Goal: Book appointment/travel/reservation

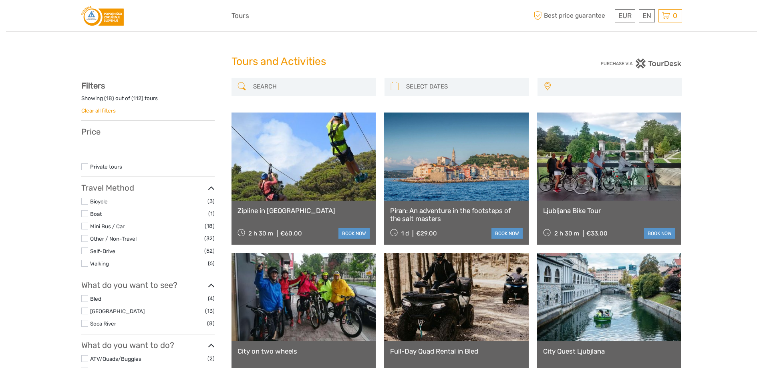
select select
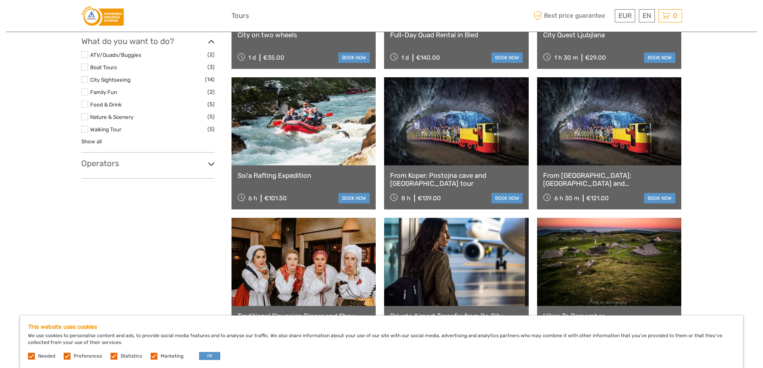
scroll to position [320, 0]
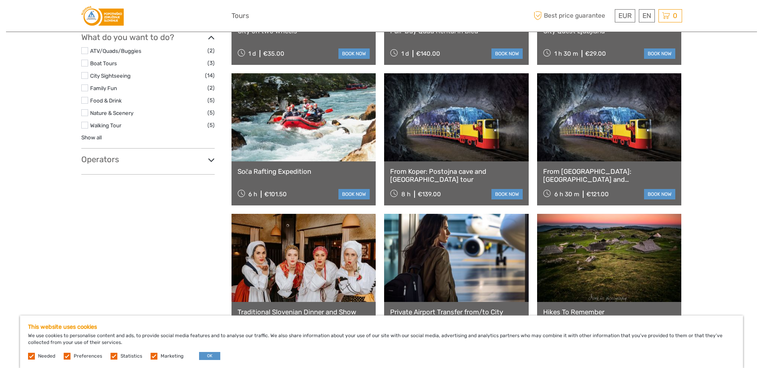
click at [318, 146] on link at bounding box center [303, 117] width 144 height 88
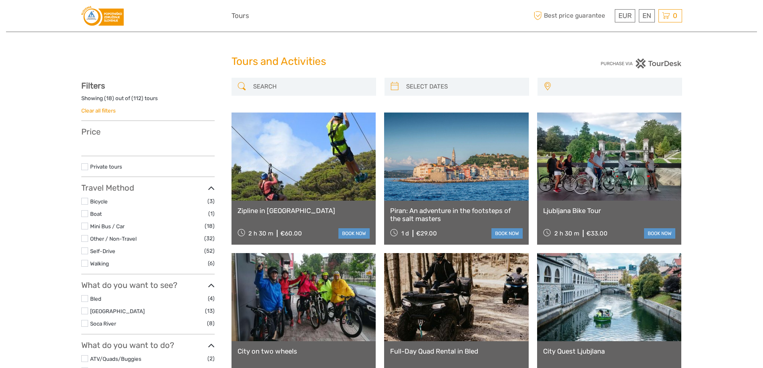
select select
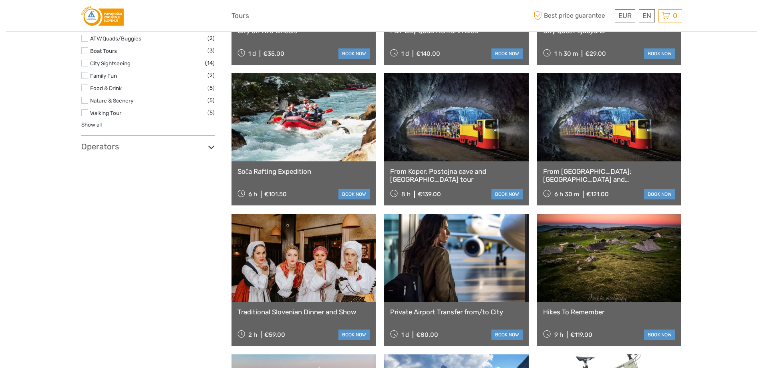
select select
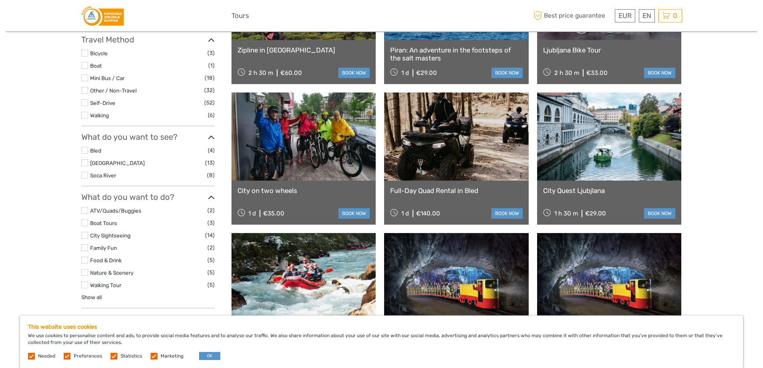
scroll to position [160, 0]
click at [82, 178] on label at bounding box center [84, 175] width 7 height 7
click at [0, 0] on input "checkbox" at bounding box center [0, 0] width 0 height 0
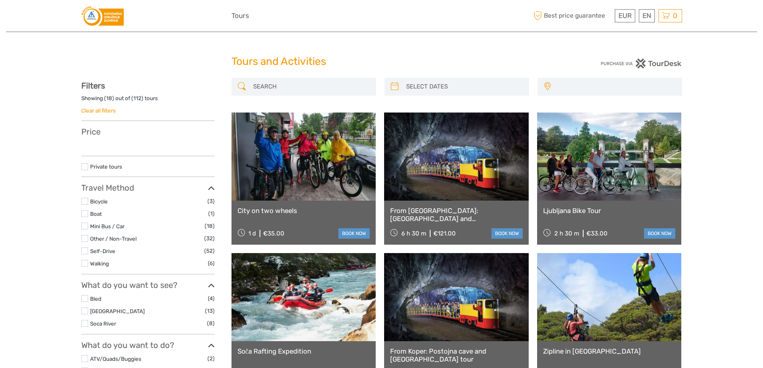
select select
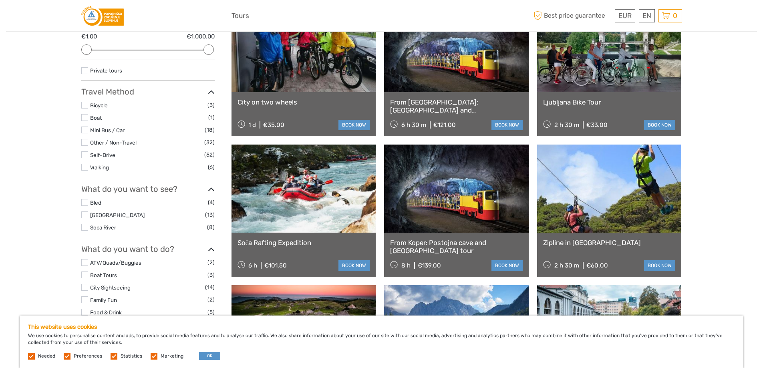
scroll to position [120, 0]
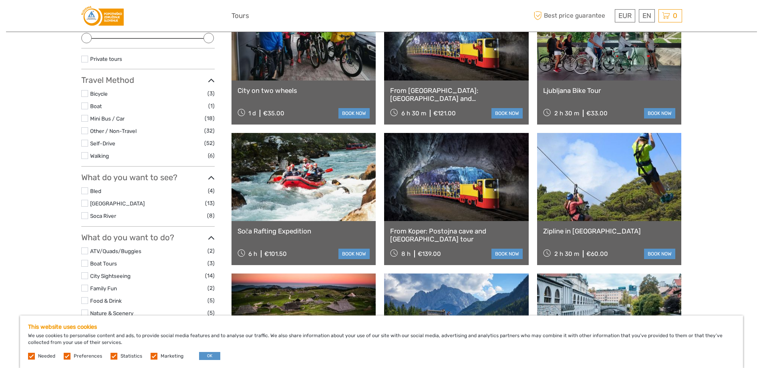
click at [209, 177] on icon at bounding box center [211, 178] width 7 height 11
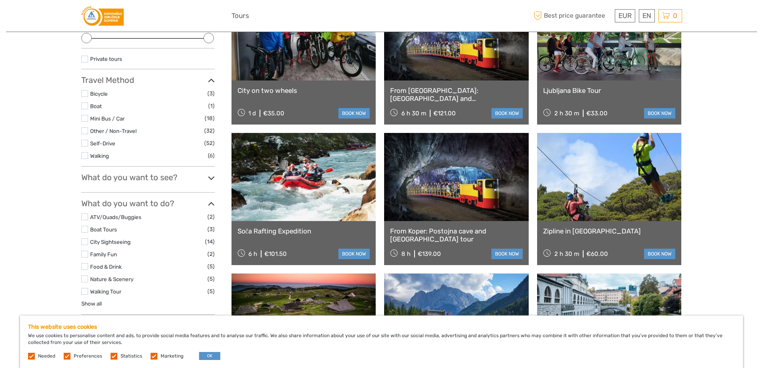
click at [209, 177] on icon at bounding box center [211, 178] width 7 height 11
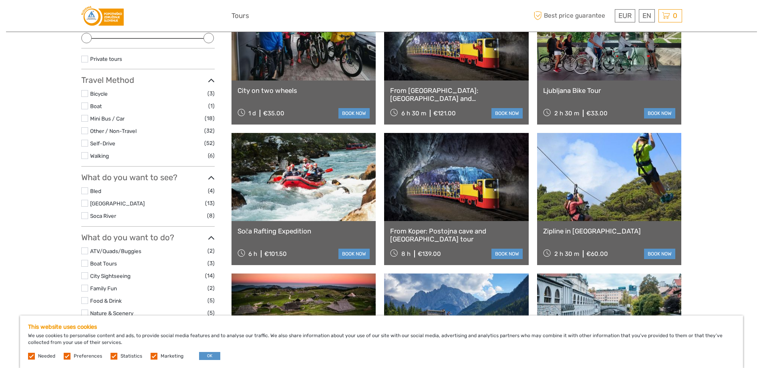
click at [84, 215] on label at bounding box center [84, 215] width 7 height 7
click at [0, 0] on input "checkbox" at bounding box center [0, 0] width 0 height 0
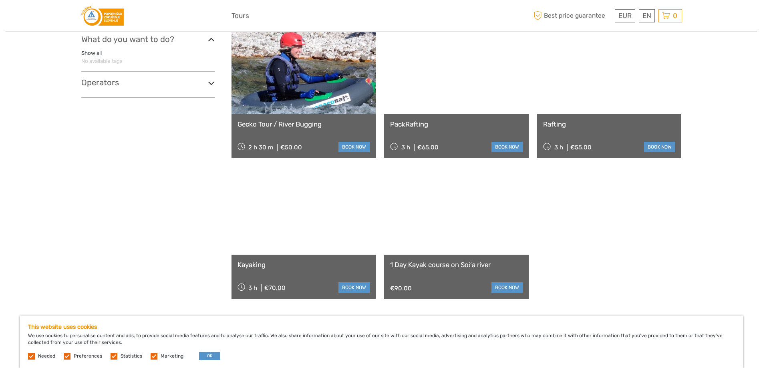
scroll to position [246, 0]
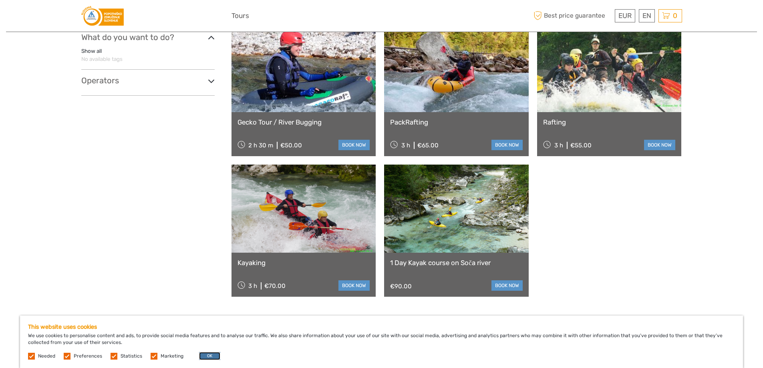
click at [212, 354] on button "OK" at bounding box center [209, 356] width 21 height 8
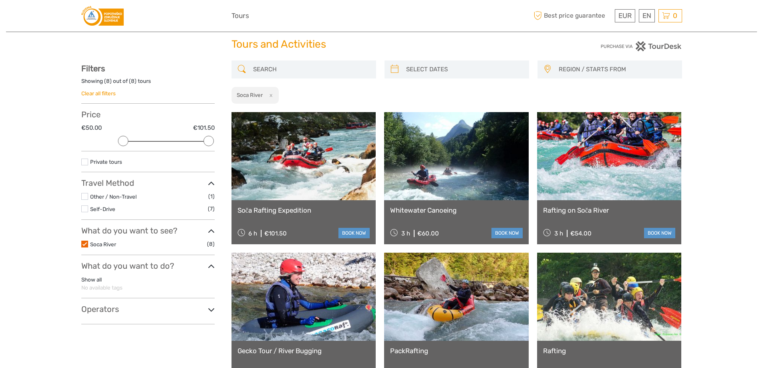
scroll to position [0, 0]
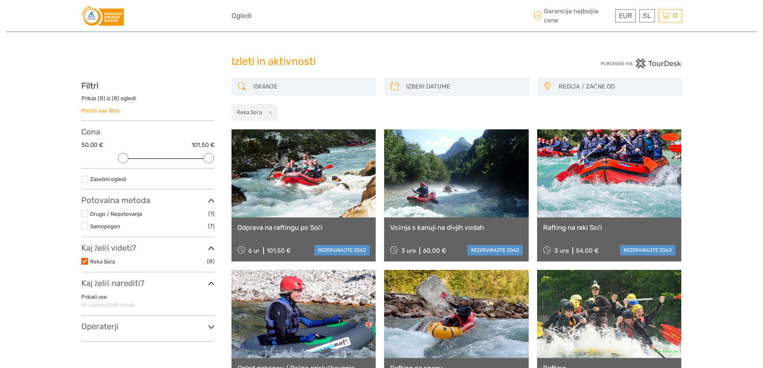
click at [349, 58] on h1 "Izleti in aktivnosti" at bounding box center [381, 61] width 300 height 13
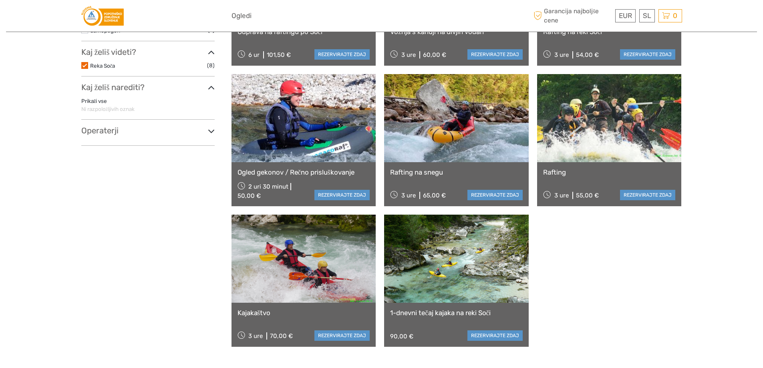
scroll to position [200, 0]
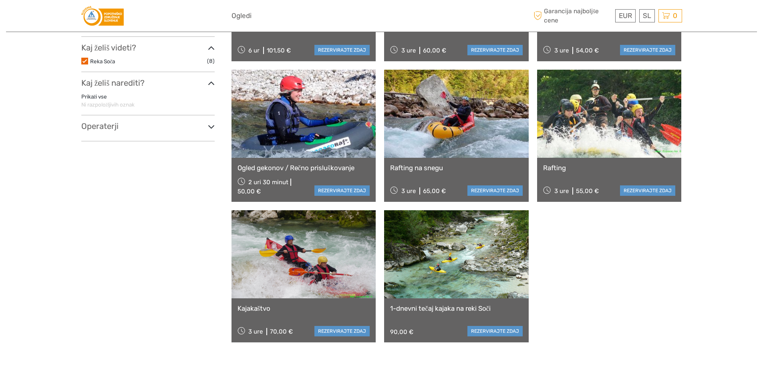
click at [449, 250] on link at bounding box center [456, 254] width 144 height 88
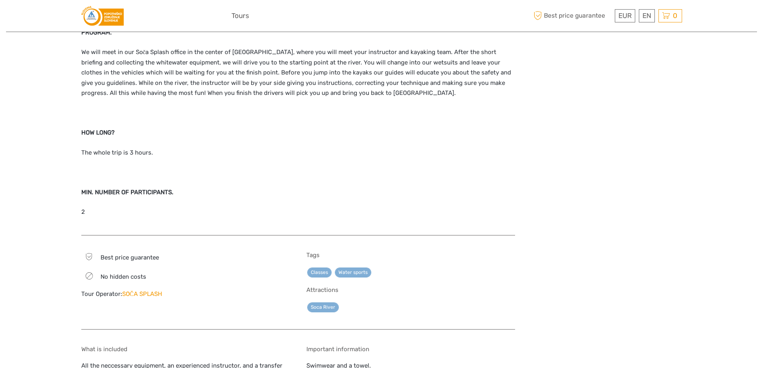
scroll to position [720, 0]
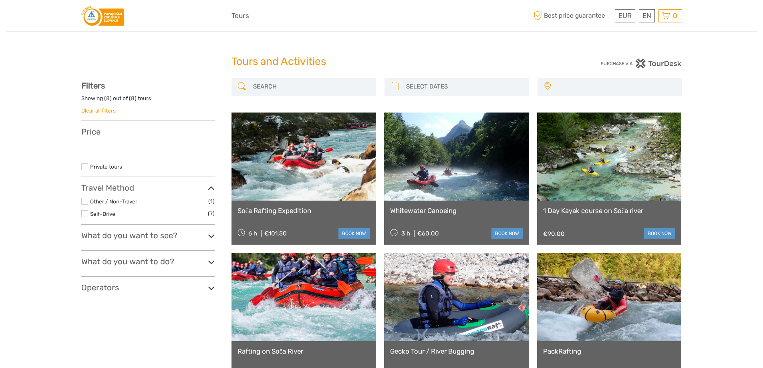
select select
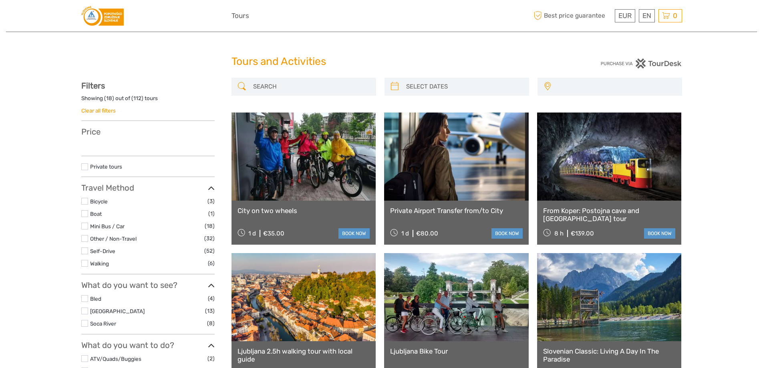
select select
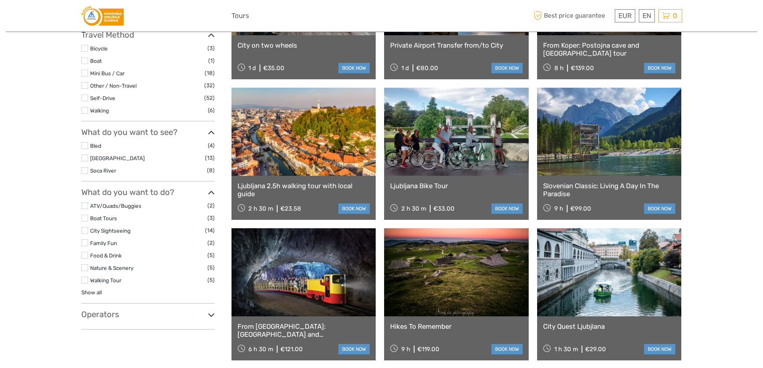
scroll to position [200, 0]
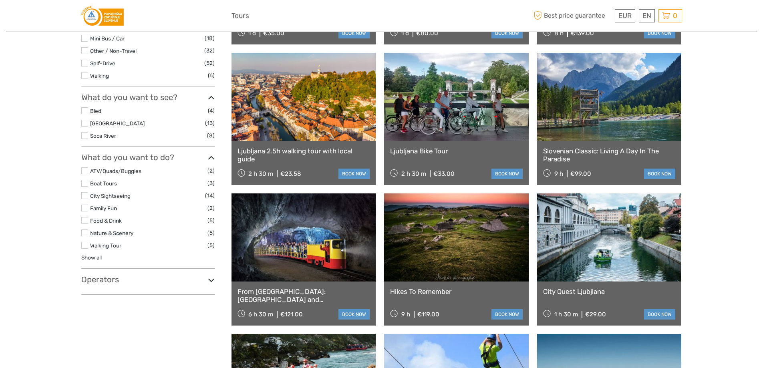
click at [85, 221] on label at bounding box center [84, 220] width 7 height 7
click at [0, 0] on input "checkbox" at bounding box center [0, 0] width 0 height 0
